Goal: Task Accomplishment & Management: Complete application form

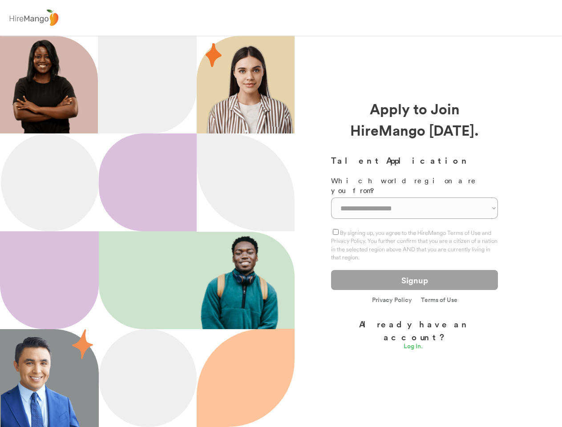
click at [281, 214] on div at bounding box center [246, 183] width 98 height 98
click at [281, 18] on div at bounding box center [281, 18] width 562 height 36
click at [34, 18] on img at bounding box center [34, 18] width 54 height 21
click at [281, 232] on div at bounding box center [147, 232] width 295 height 392
click at [134, 232] on div at bounding box center [148, 281] width 98 height 98
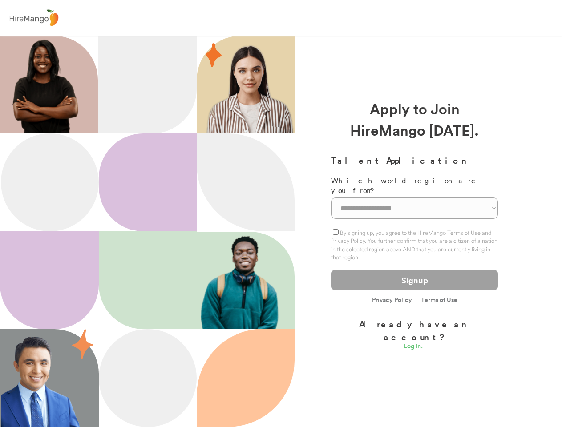
click at [147, 232] on div at bounding box center [148, 281] width 98 height 98
click at [49, 281] on div at bounding box center [49, 281] width 99 height 98
click at [45, 85] on img at bounding box center [45, 85] width 87 height 98
click at [147, 85] on div at bounding box center [147, 85] width 99 height 98
click at [148, 183] on div at bounding box center [148, 183] width 98 height 98
